Goal: Task Accomplishment & Management: Manage account settings

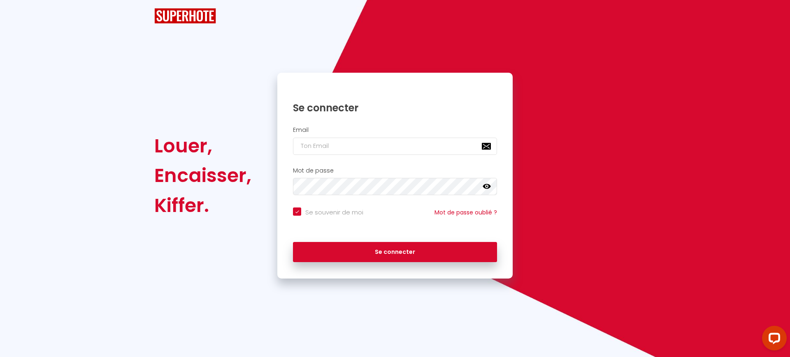
checkbox input "true"
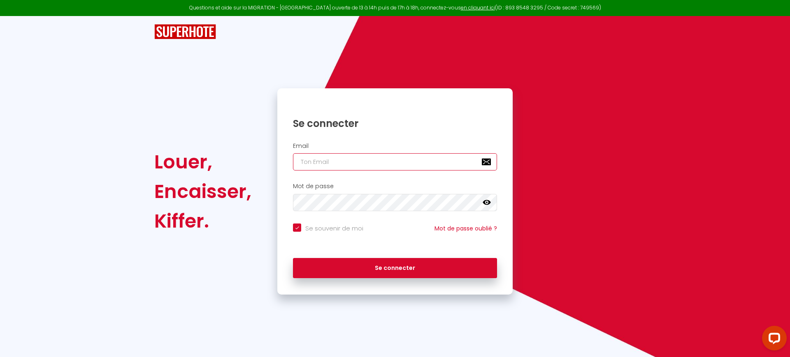
click at [385, 160] on input "email" at bounding box center [395, 161] width 204 height 17
paste input "[EMAIL_ADDRESS][DOMAIN_NAME]"
type input "[EMAIL_ADDRESS][DOMAIN_NAME]"
checkbox input "true"
type input "[EMAIL_ADDRESS][DOMAIN_NAME]"
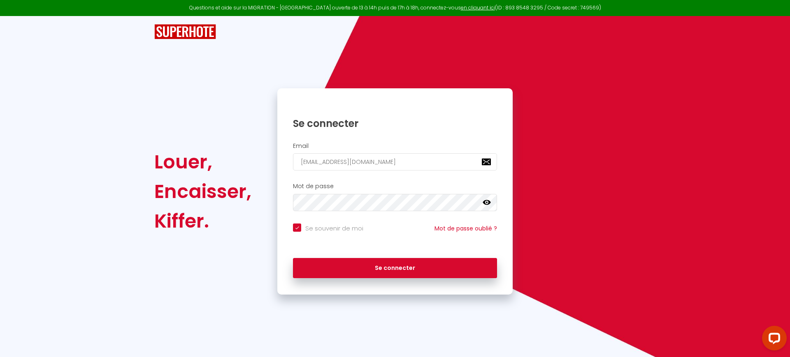
click at [335, 232] on label "Se souvenir de moi" at bounding box center [332, 229] width 62 height 10
click at [335, 232] on input "Se souvenir de moi" at bounding box center [328, 228] width 70 height 8
checkbox input "false"
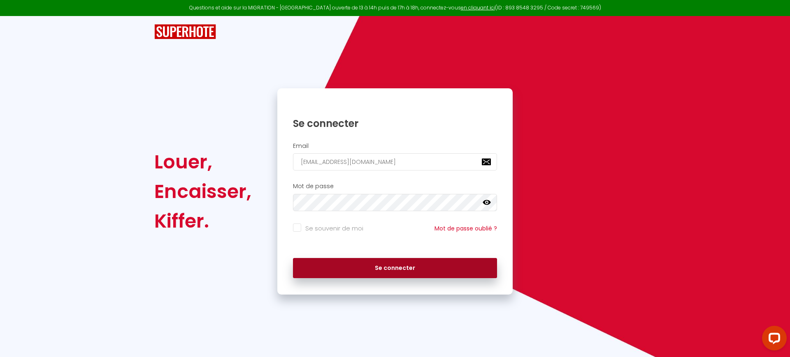
click at [315, 276] on button "Se connecter" at bounding box center [395, 268] width 204 height 21
